Goal: Transaction & Acquisition: Book appointment/travel/reservation

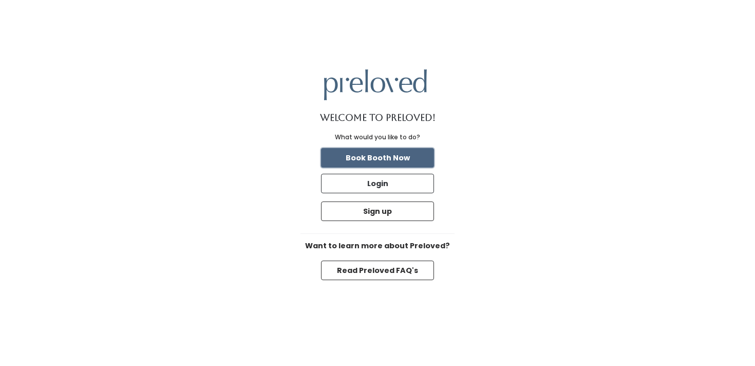
click at [411, 159] on button "Book Booth Now" at bounding box center [377, 158] width 113 height 20
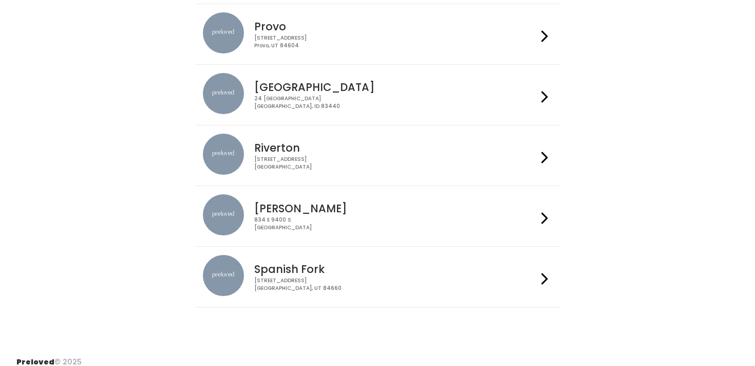
scroll to position [352, 0]
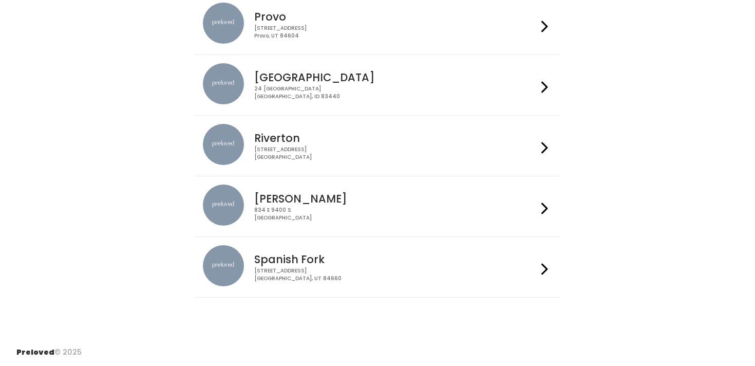
click at [424, 141] on h4 "Riverton" at bounding box center [395, 138] width 282 height 12
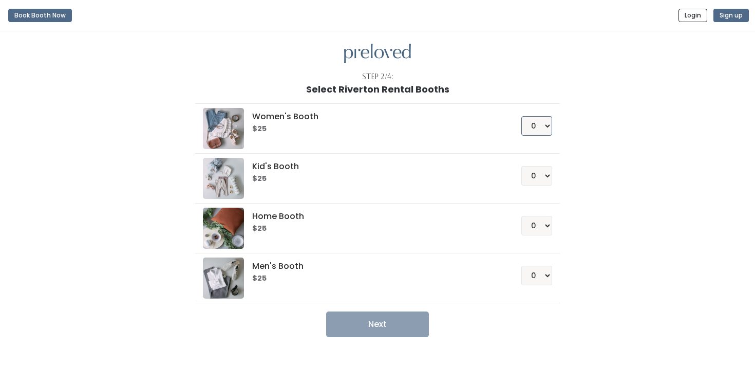
click at [544, 129] on select "0 1 2 3 4" at bounding box center [536, 126] width 31 height 20
select select "2"
click at [521, 116] on select "0 1 2 3 4" at bounding box center [536, 126] width 31 height 20
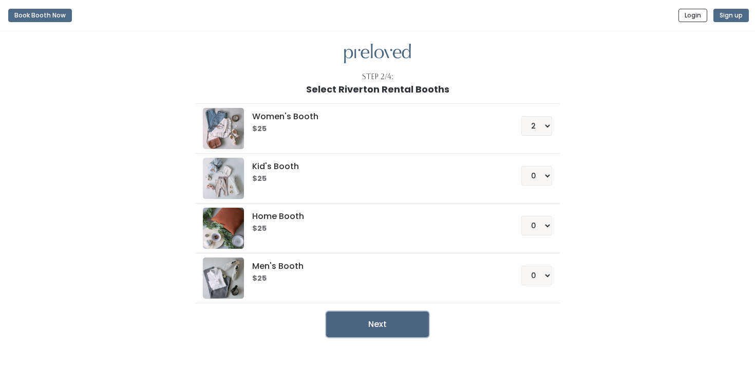
click at [400, 327] on button "Next" at bounding box center [377, 324] width 103 height 26
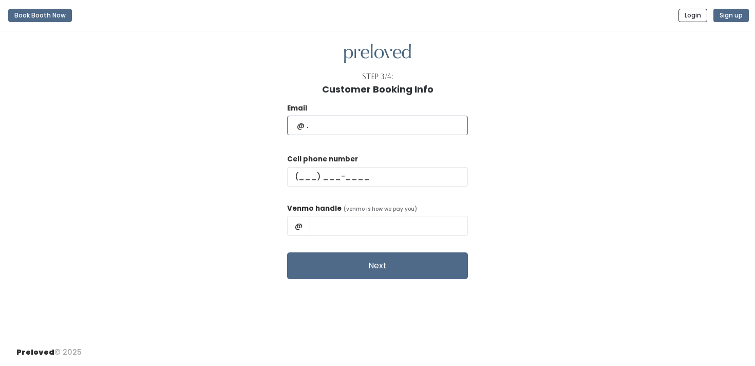
click at [367, 135] on input "text" at bounding box center [377, 126] width 181 height 20
click at [365, 130] on input "text" at bounding box center [377, 126] width 181 height 20
type input "sklmjohnson@gmail.com"
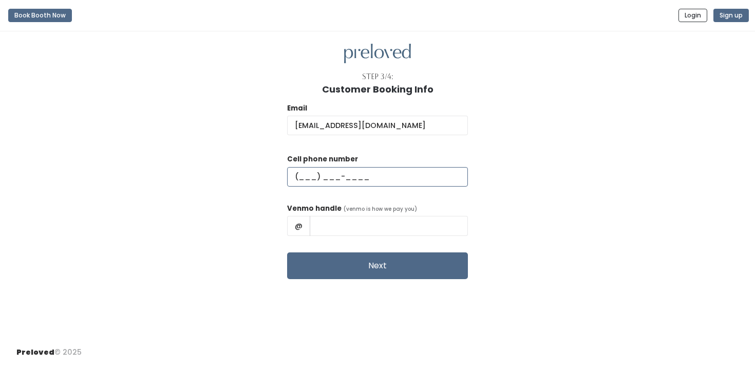
type input "(801) 360-9691"
click at [393, 226] on input "Kristen Beck Johnson" at bounding box center [389, 226] width 158 height 20
click at [347, 224] on input "Kristenbeckjohnson" at bounding box center [389, 226] width 158 height 20
type input "kristenbeckjohnson"
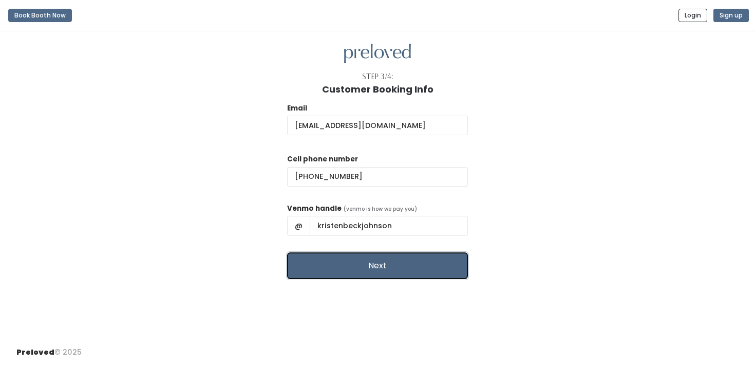
click at [405, 266] on button "Next" at bounding box center [377, 265] width 181 height 27
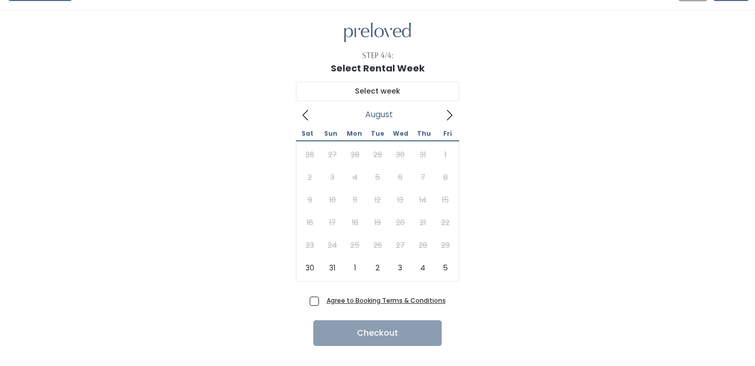
scroll to position [41, 0]
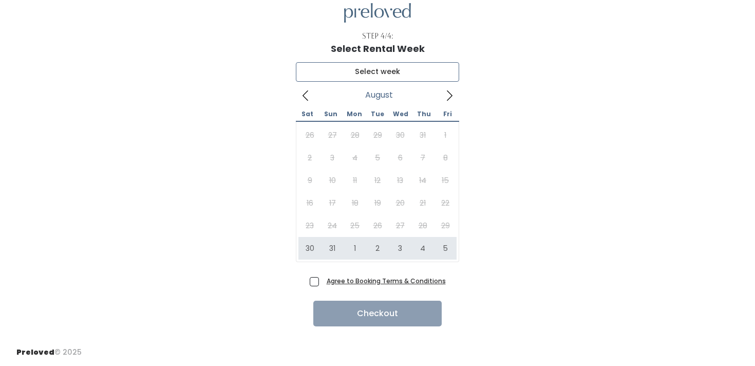
type input "[DATE] to [DATE]"
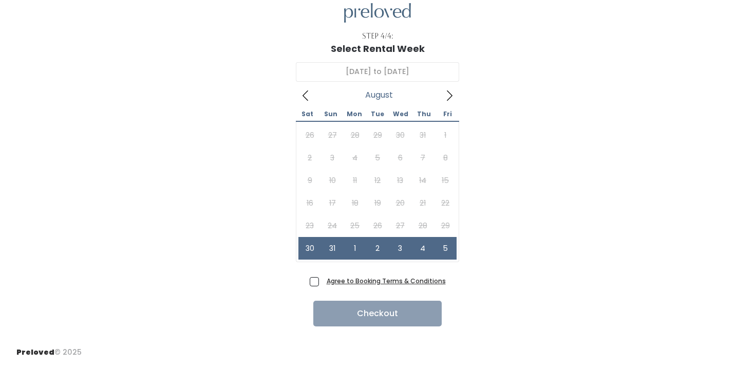
click at [322, 279] on span "Agree to Booking Terms & Conditions" at bounding box center [383, 280] width 123 height 10
click at [322, 279] on input "Agree to Booking Terms & Conditions" at bounding box center [325, 278] width 7 height 7
checkbox input "true"
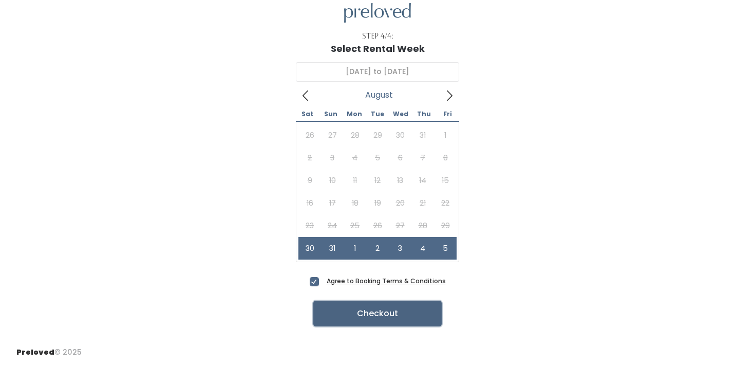
click at [334, 305] on button "Checkout" at bounding box center [377, 313] width 128 height 26
